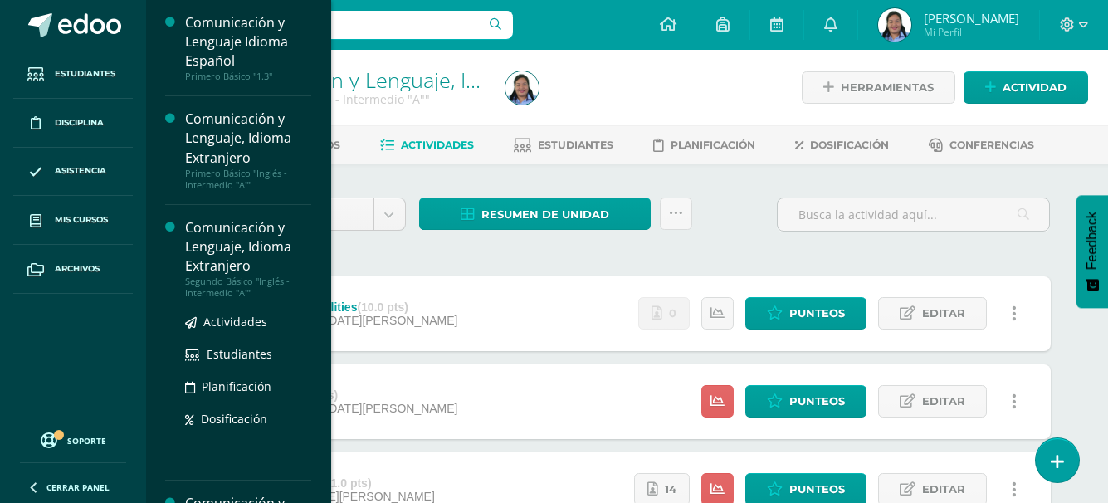
click at [207, 246] on div "Comunicación y Lenguaje, Idioma Extranjero" at bounding box center [248, 246] width 126 height 57
click at [223, 241] on div "Comunicación y Lenguaje, Idioma Extranjero" at bounding box center [248, 246] width 126 height 57
drag, startPoint x: 223, startPoint y: 241, endPoint x: 214, endPoint y: 245, distance: 10.0
click at [214, 245] on div "Comunicación y Lenguaje, Idioma Extranjero" at bounding box center [248, 246] width 126 height 57
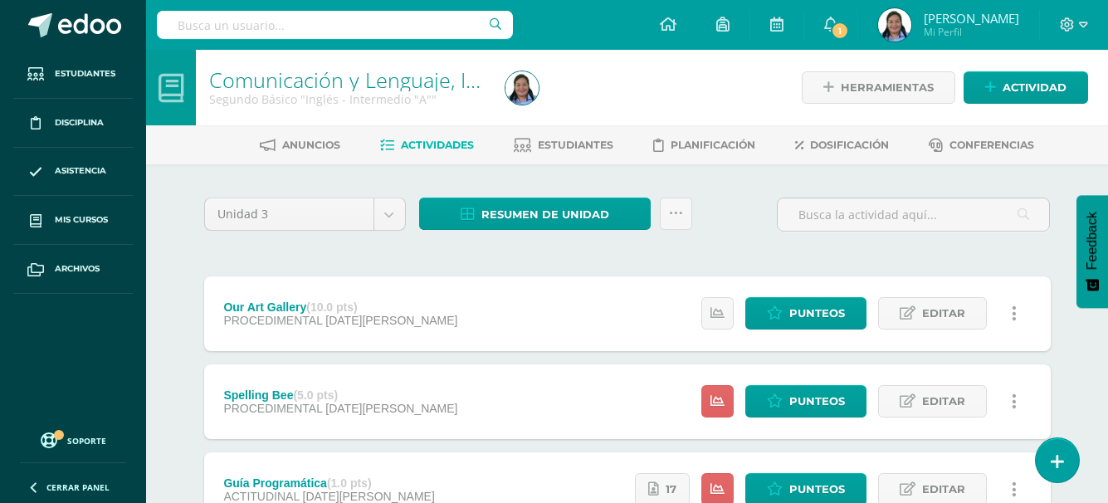
click at [385, 340] on div "Our Art Gallery (10.0 pts) PROCEDIMENTAL 18 de Agosto" at bounding box center [341, 313] width 274 height 75
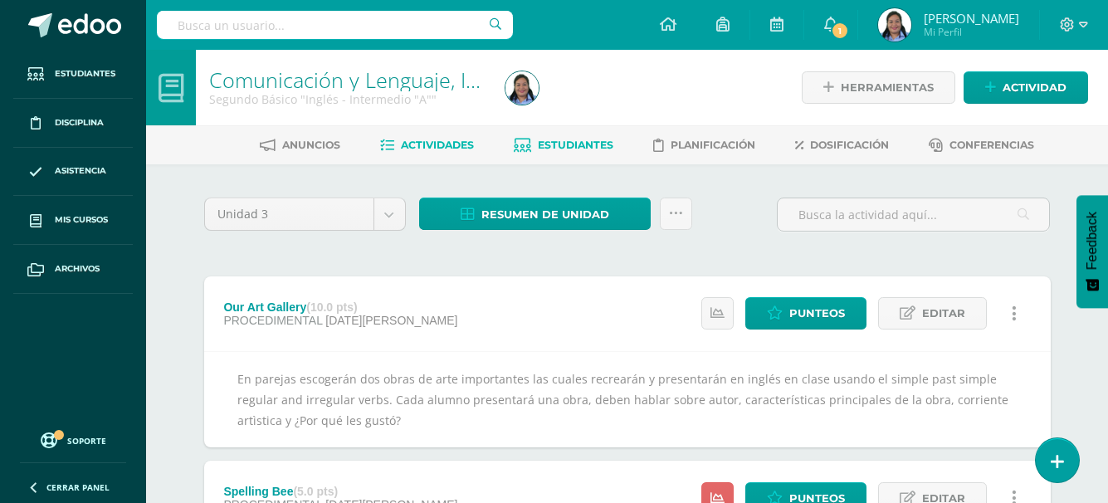
click at [586, 147] on span "Estudiantes" at bounding box center [576, 145] width 76 height 12
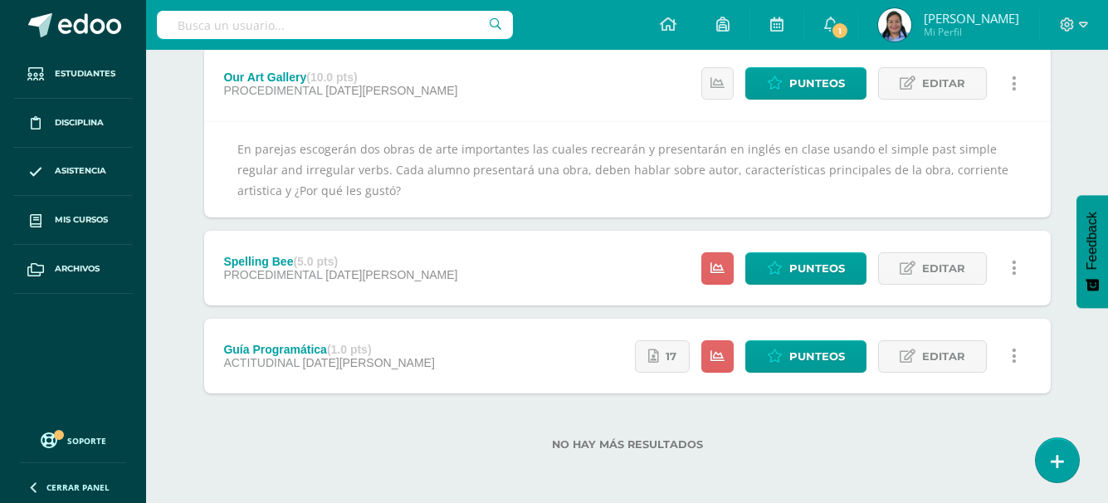
scroll to position [231, 0]
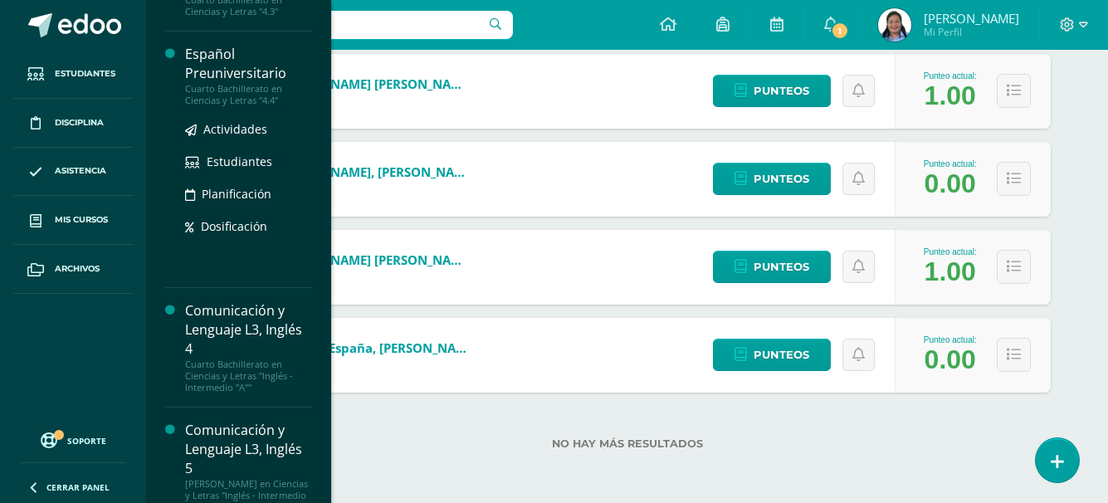
scroll to position [680, 0]
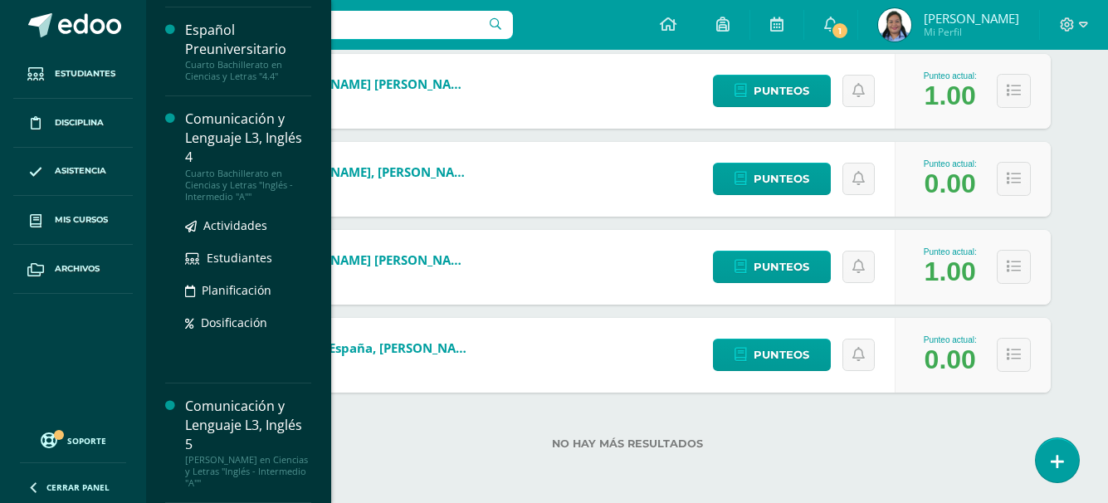
click at [232, 176] on div "Cuarto Bachillerato en Ciencias y Letras "Inglés - Intermedio "A""" at bounding box center [248, 185] width 126 height 35
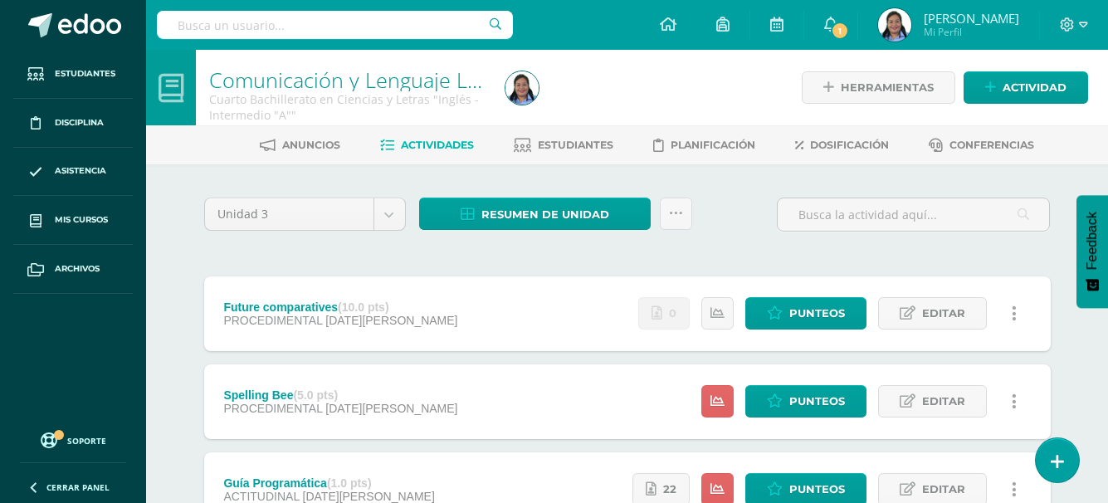
click at [475, 309] on div "Future comparatives (10.0 pts) PROCEDIMENTAL 18 de Agosto Estatus de Actividad:…" at bounding box center [627, 313] width 846 height 75
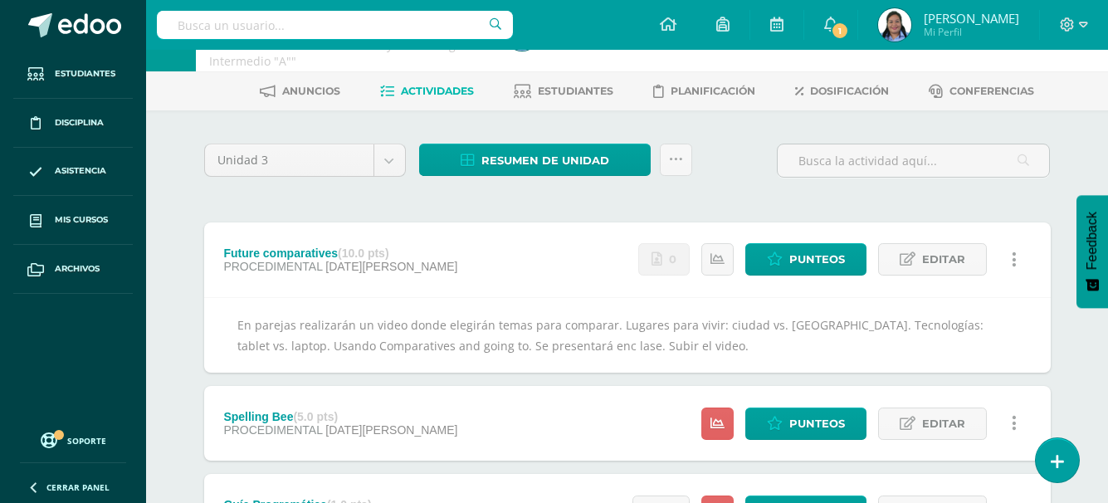
scroll to position [83, 0]
